Goal: Transaction & Acquisition: Purchase product/service

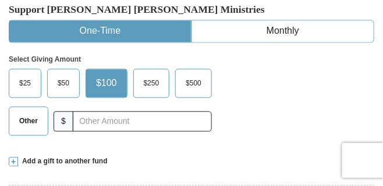
scroll to position [370, 0]
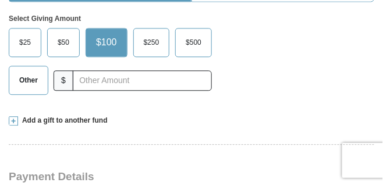
click at [29, 39] on span "$25" at bounding box center [24, 42] width 23 height 17
click at [0, 0] on input "$25" at bounding box center [0, 0] width 0 height 0
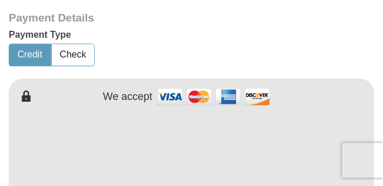
scroll to position [582, 0]
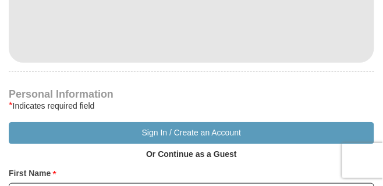
scroll to position [687, 0]
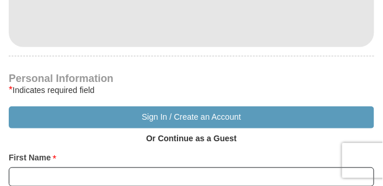
click at [221, 139] on strong "Or Continue as a Guest" at bounding box center [191, 138] width 91 height 9
click at [205, 137] on strong "Or Continue as a Guest" at bounding box center [191, 138] width 91 height 9
click at [177, 143] on p "Or Continue as a Guest" at bounding box center [191, 139] width 99 height 20
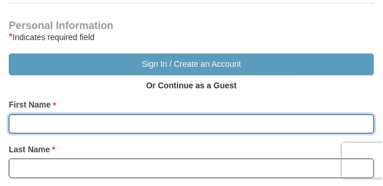
click at [65, 115] on input "First Name *" at bounding box center [191, 125] width 365 height 20
type input "[PERSON_NAME]"
type input "Spear"
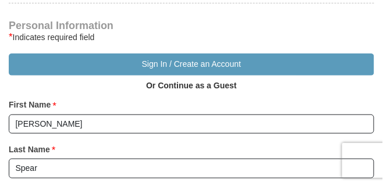
type input "[EMAIL_ADDRESS][DOMAIN_NAME]"
type input "[STREET_ADDRESS][PERSON_NAME]"
type input "Wichita"
select select "KS"
type input "67203"
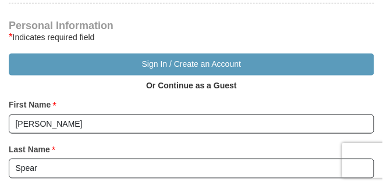
type input "3162441277"
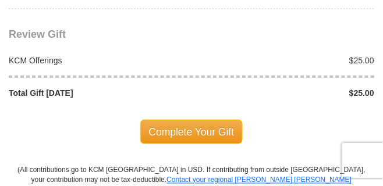
scroll to position [1428, 0]
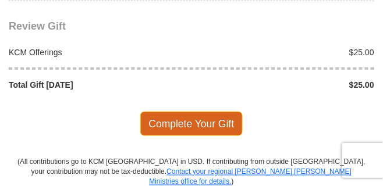
click at [195, 116] on span "Complete Your Gift" at bounding box center [191, 124] width 103 height 24
